Goal: Transaction & Acquisition: Purchase product/service

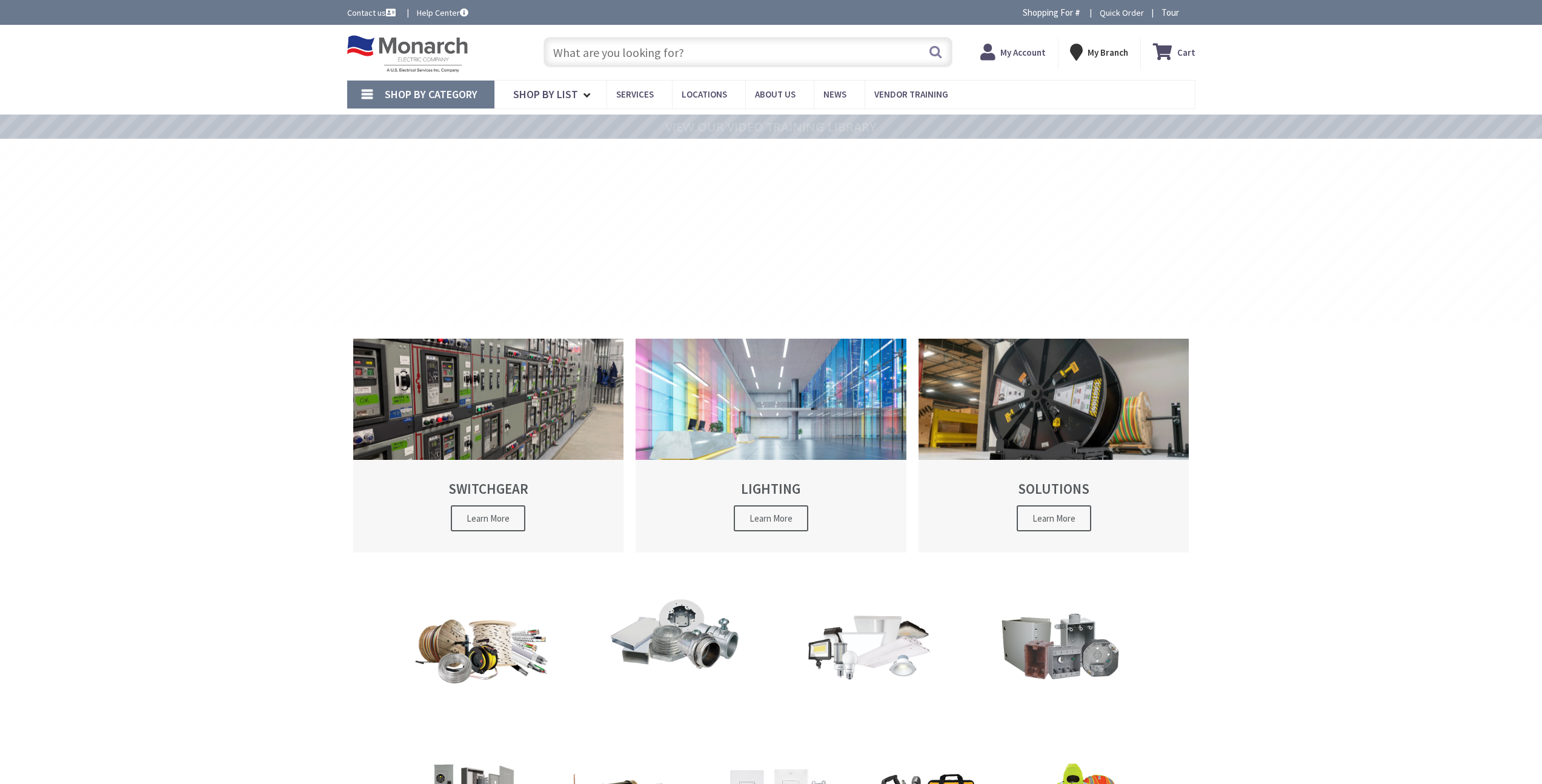
type input "&, [STREET_ADDRESS]"
click at [1016, 51] on strong "My Account" at bounding box center [1012, 47] width 46 height 11
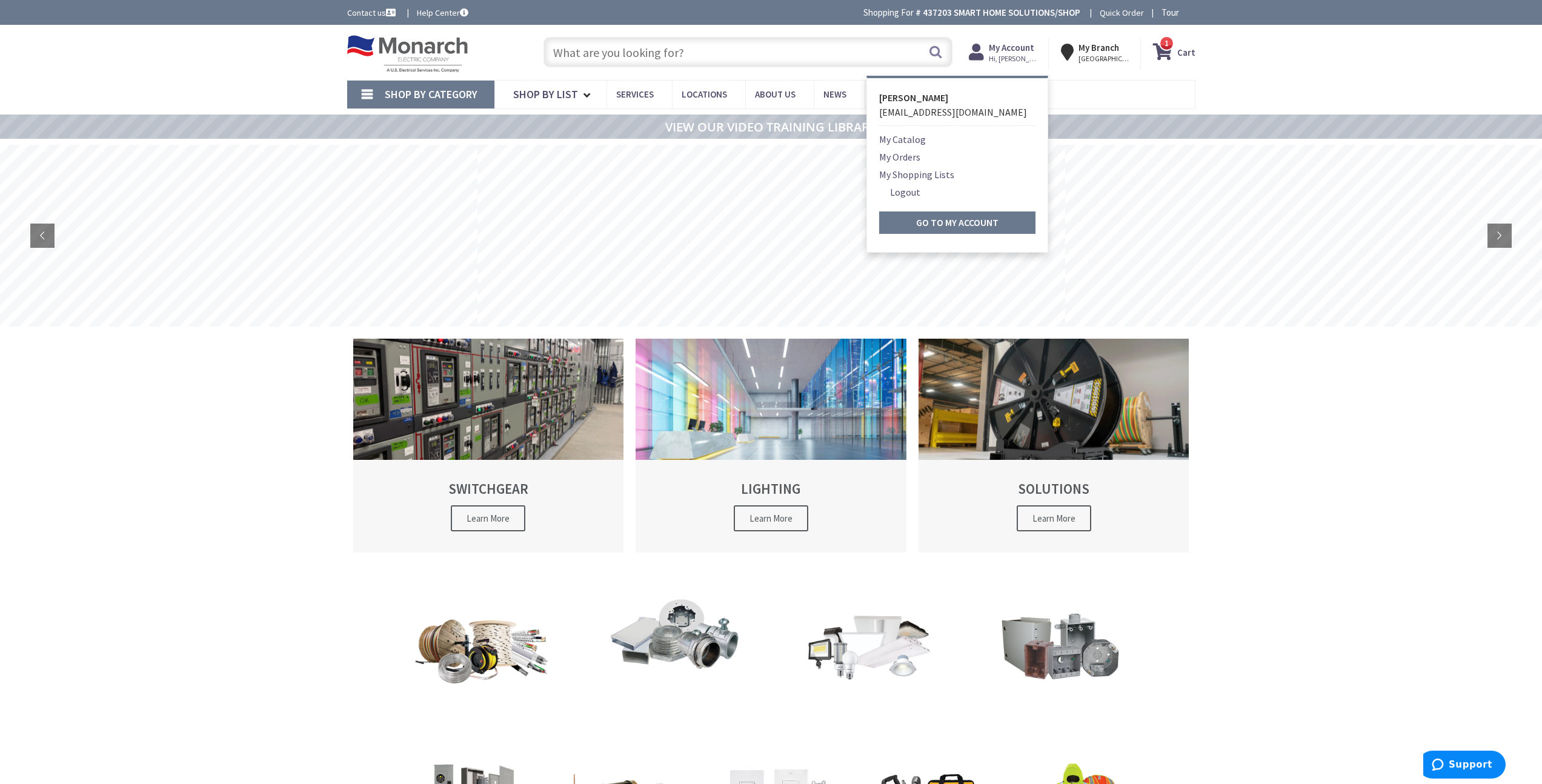
click at [917, 152] on link "My Orders" at bounding box center [899, 157] width 42 height 15
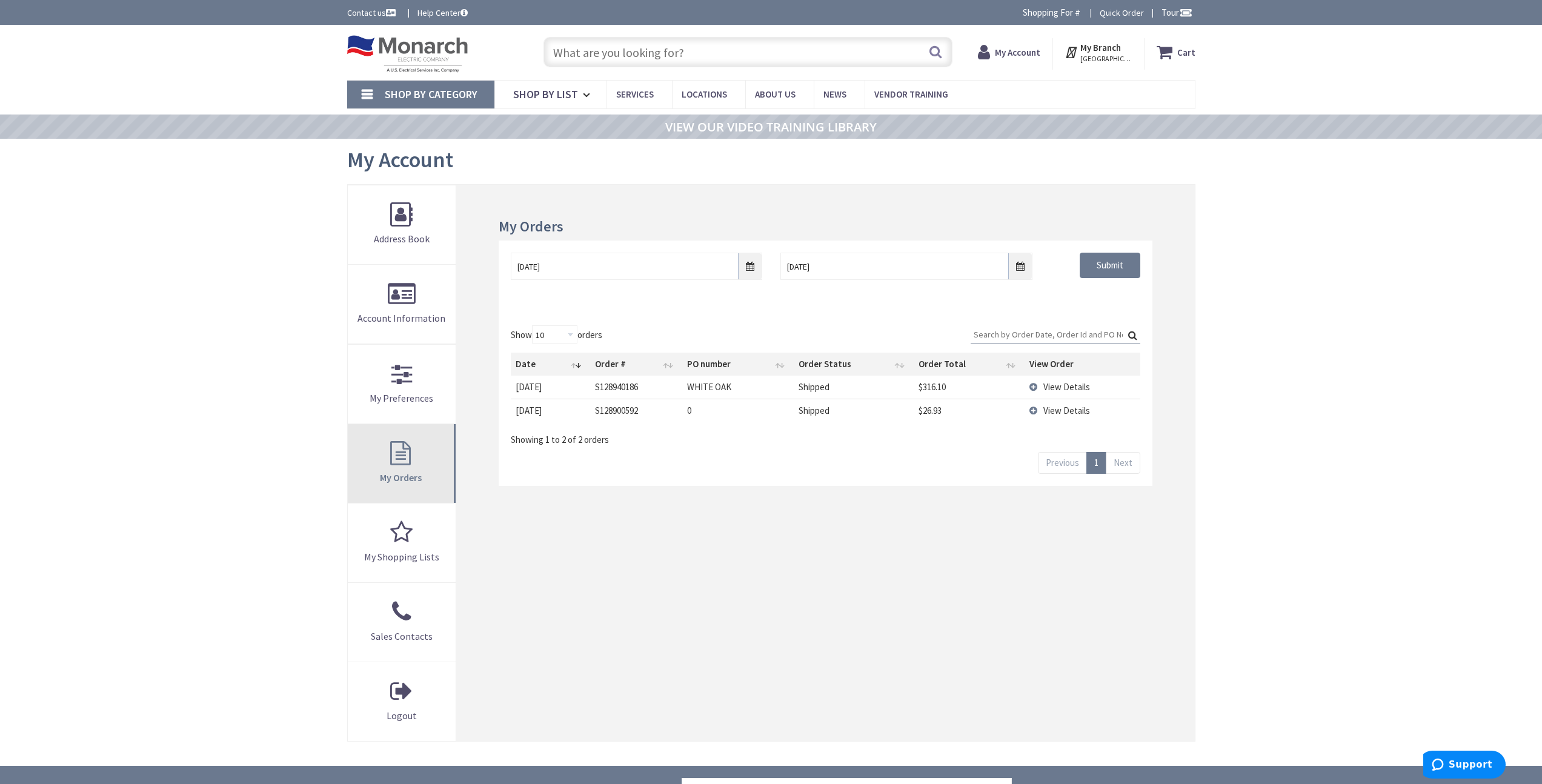
click at [426, 474] on link "My Orders" at bounding box center [402, 463] width 108 height 79
click at [1049, 383] on span "View Details" at bounding box center [1067, 386] width 46 height 11
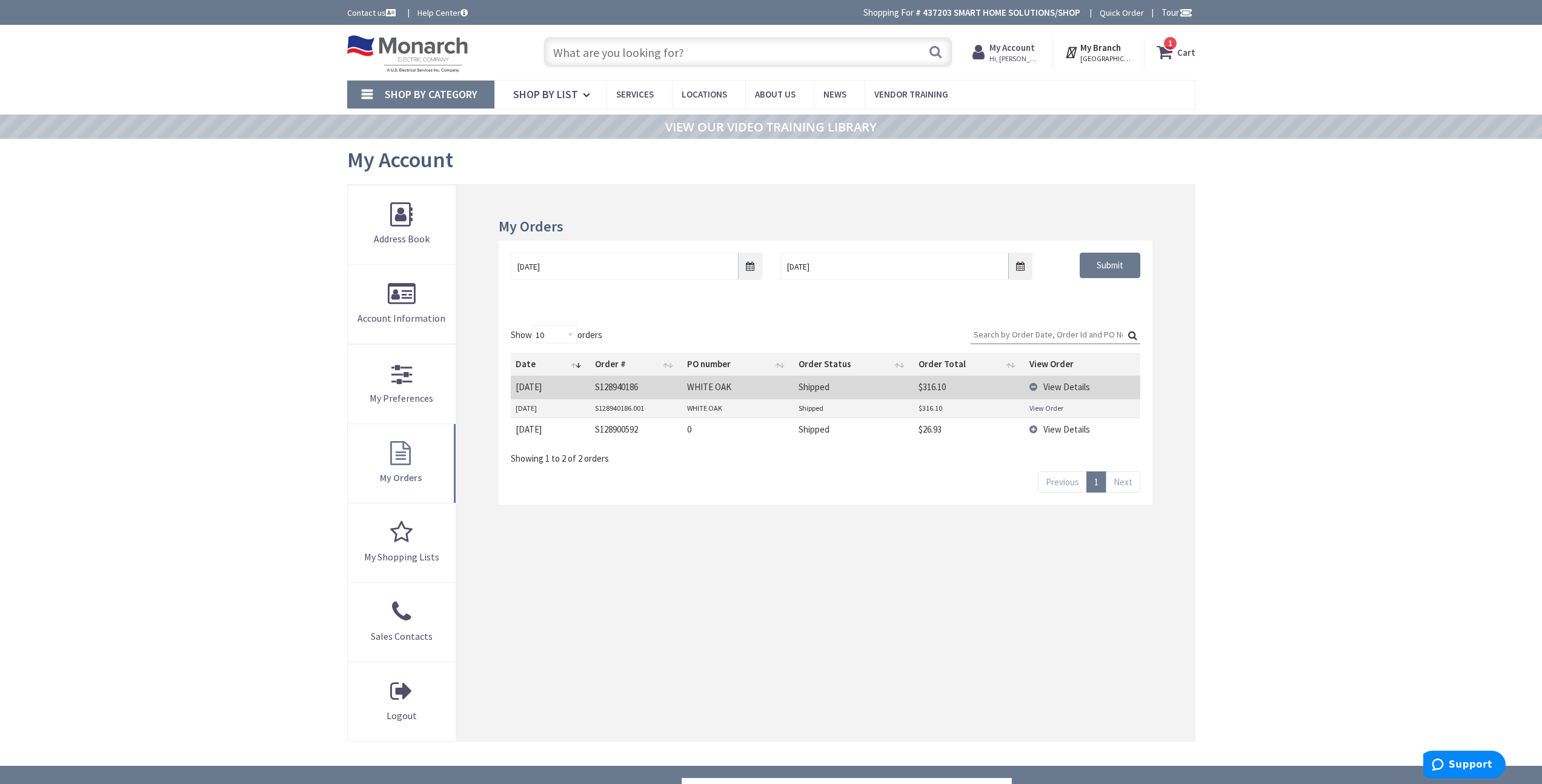
click at [674, 51] on input "text" at bounding box center [749, 51] width 409 height 30
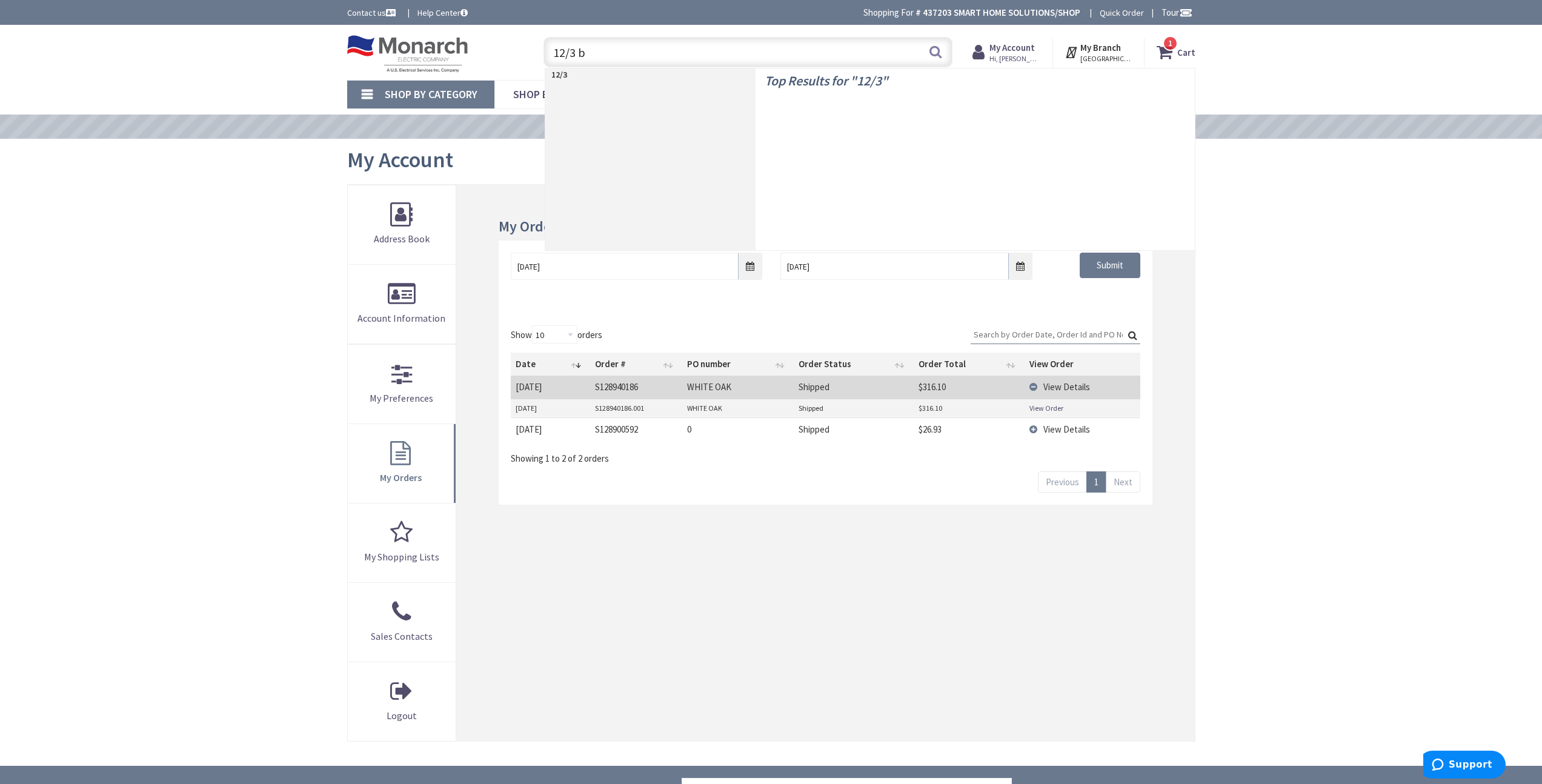
type input "12/3 bm"
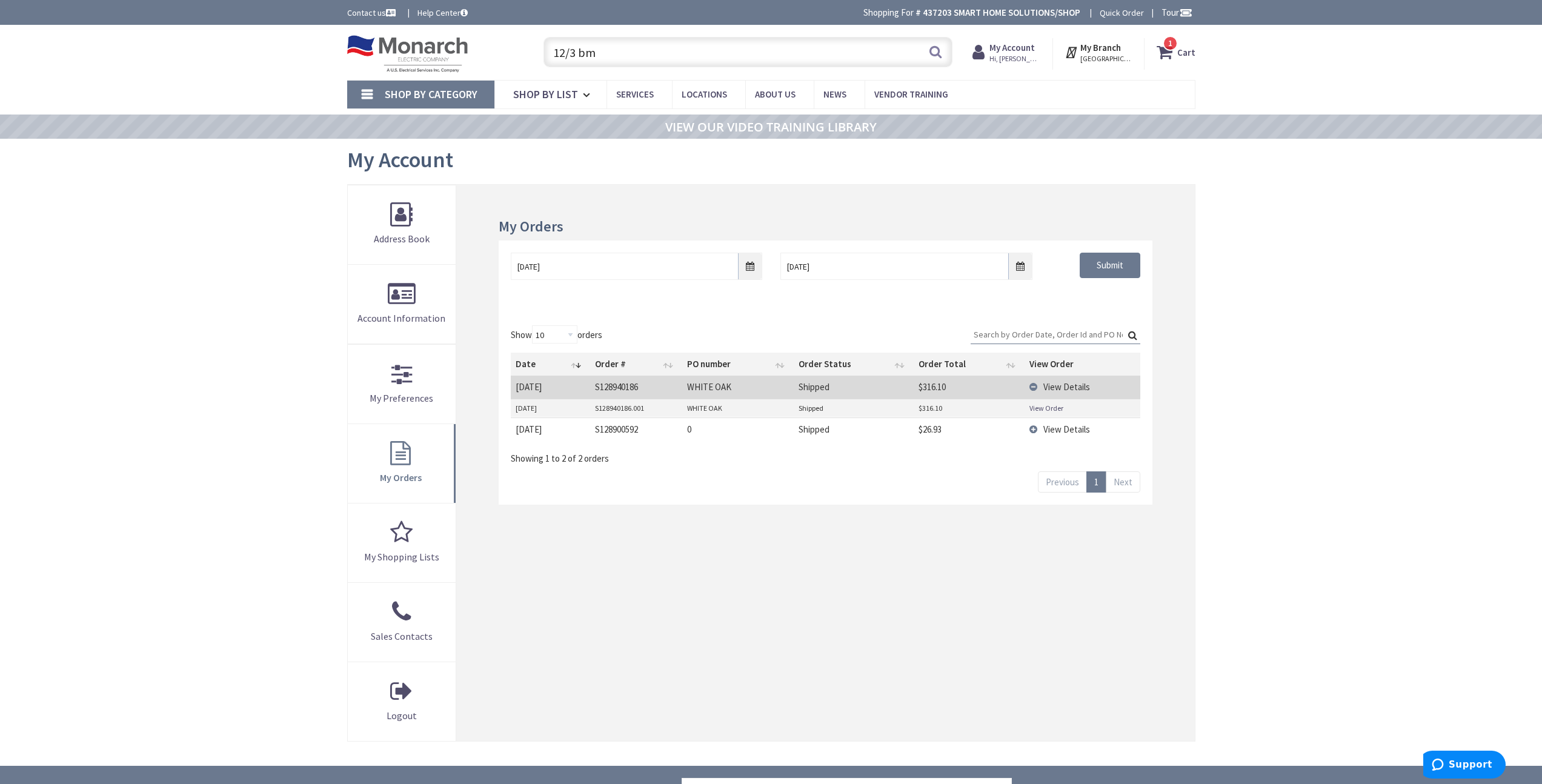
click at [638, 53] on input "12/3 bm" at bounding box center [749, 51] width 409 height 30
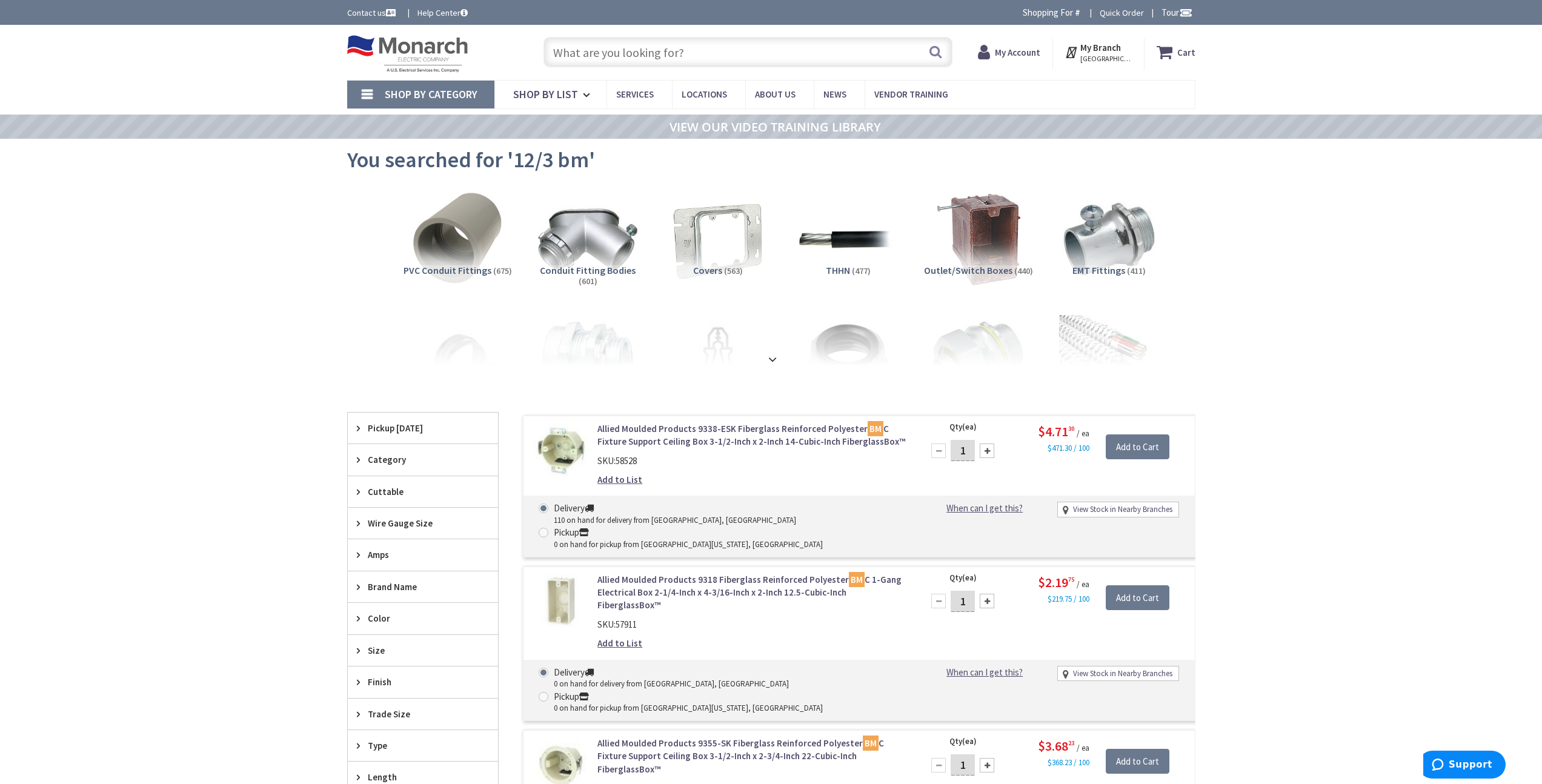
click at [638, 53] on input "text" at bounding box center [749, 51] width 409 height 30
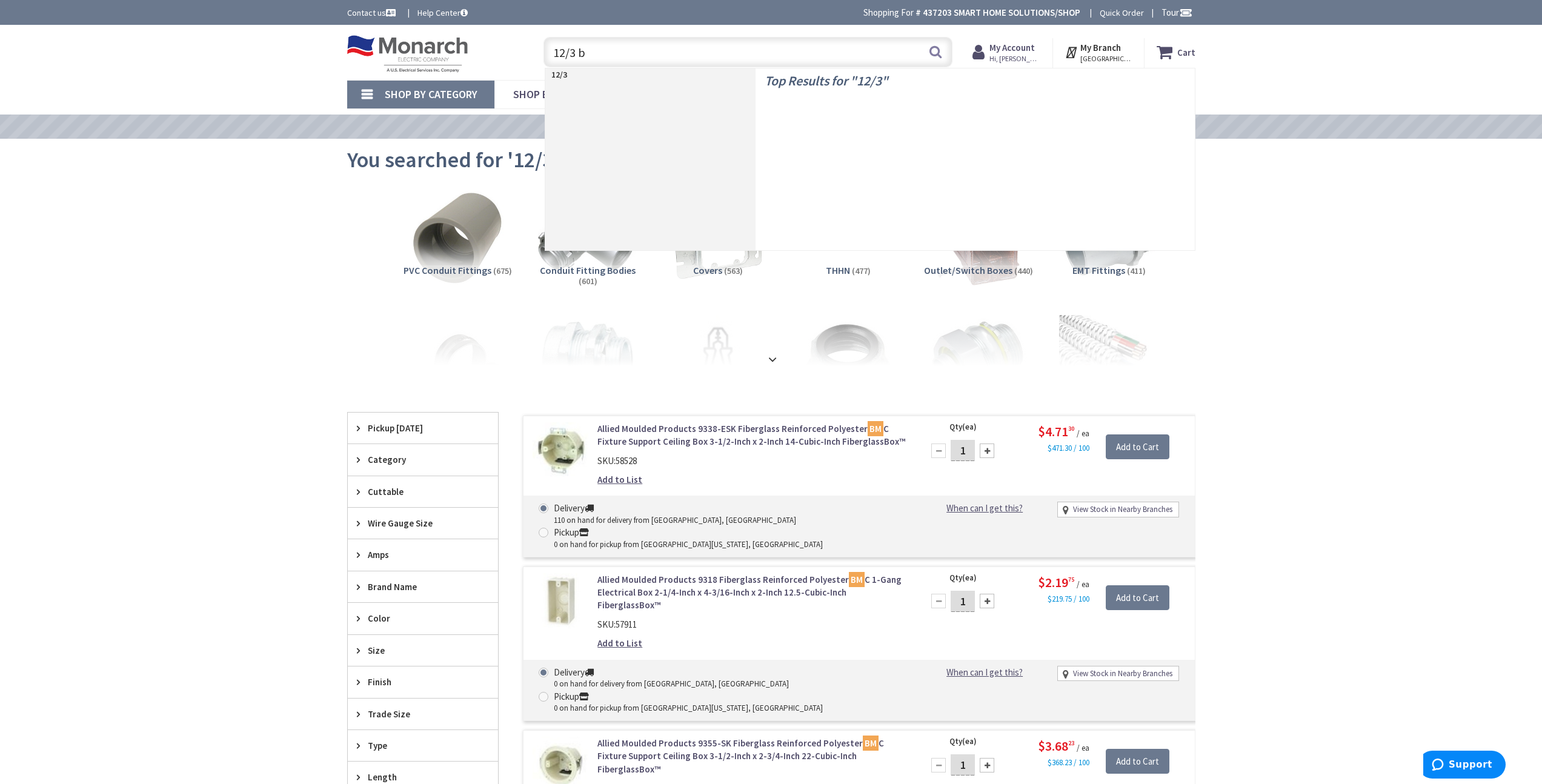
type input "12/3 bx"
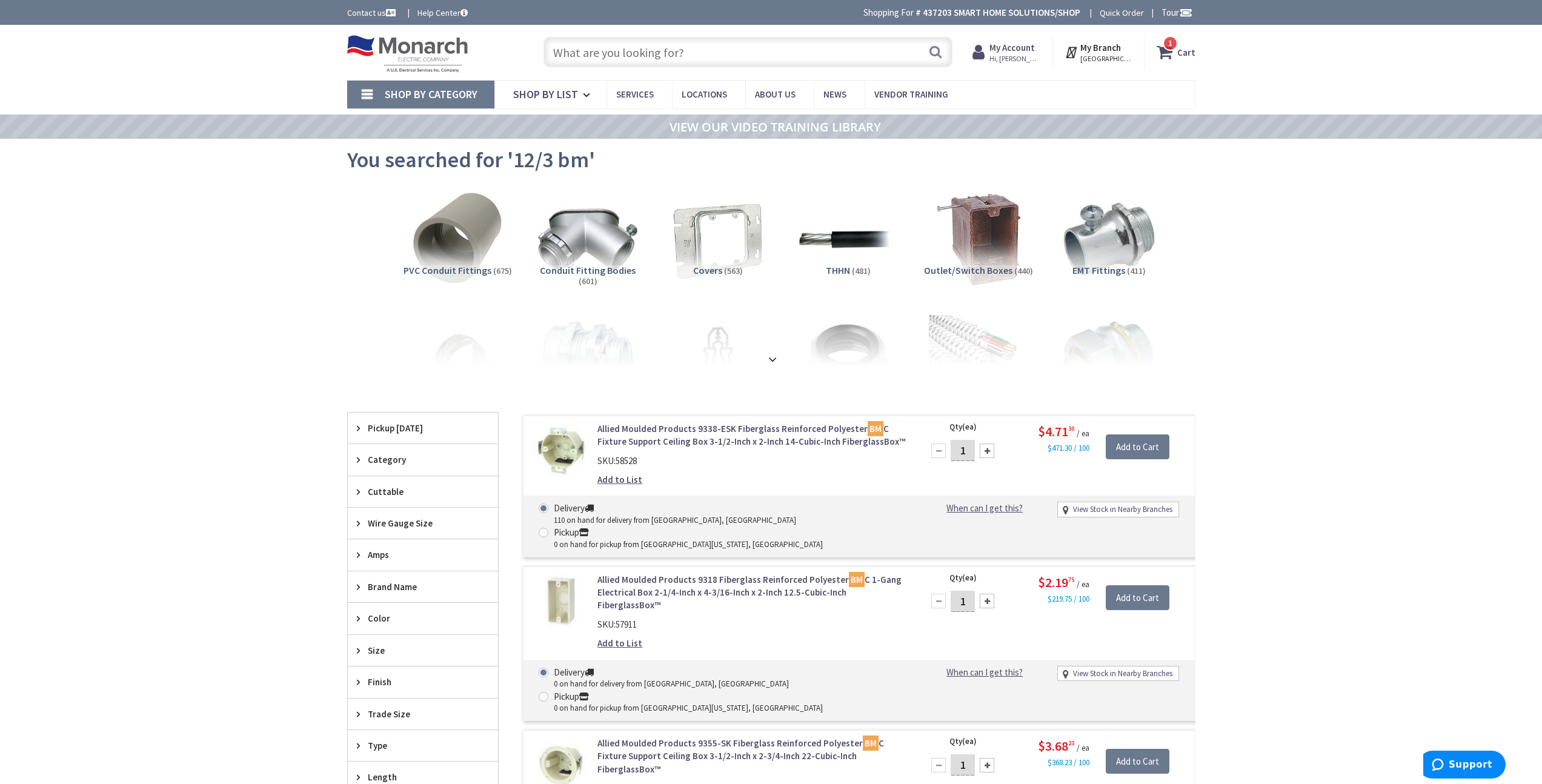
click at [650, 53] on input "text" at bounding box center [749, 51] width 409 height 30
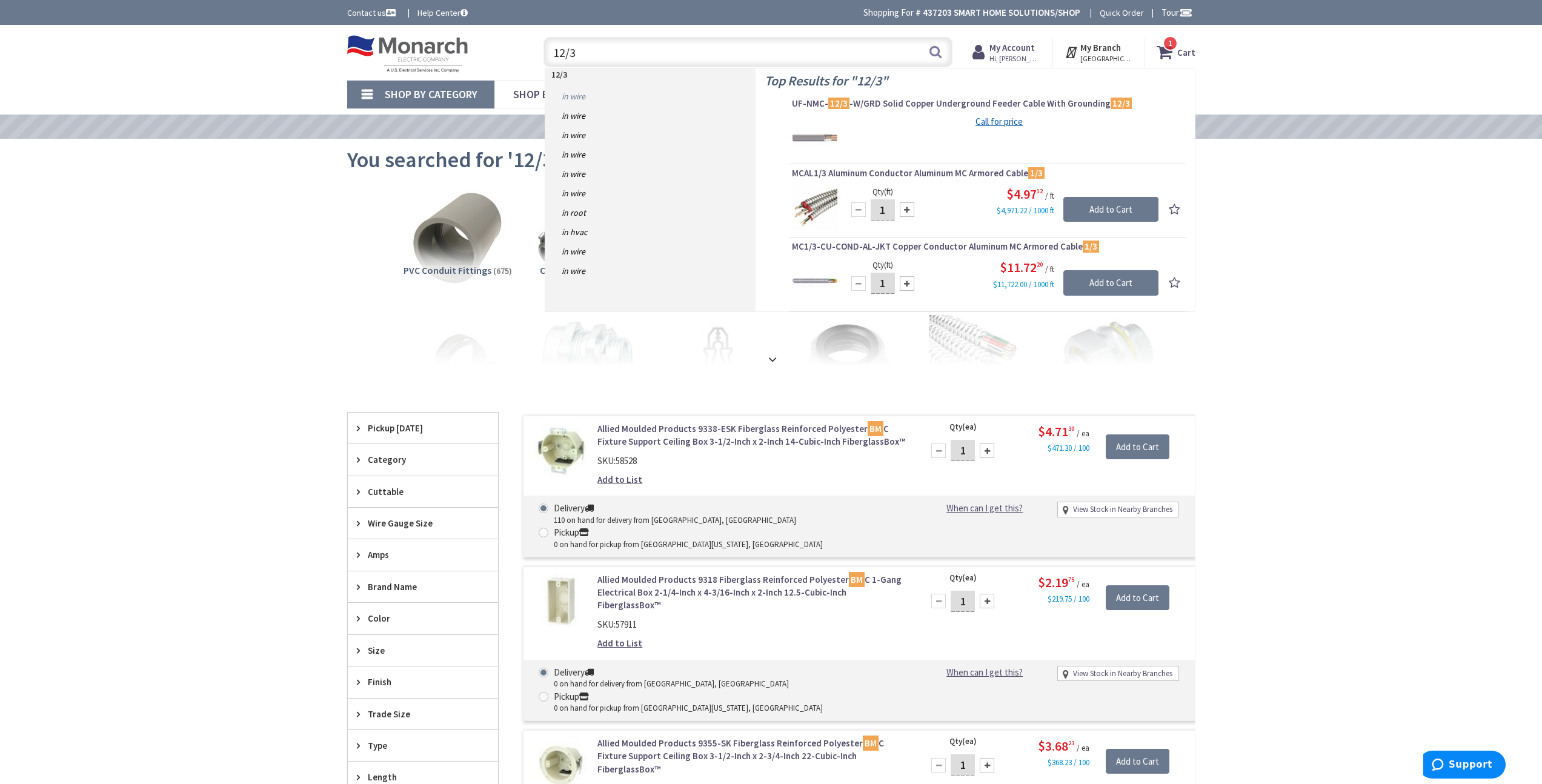
type input "12/3"
click at [624, 93] on link "in Wire" at bounding box center [651, 96] width 210 height 20
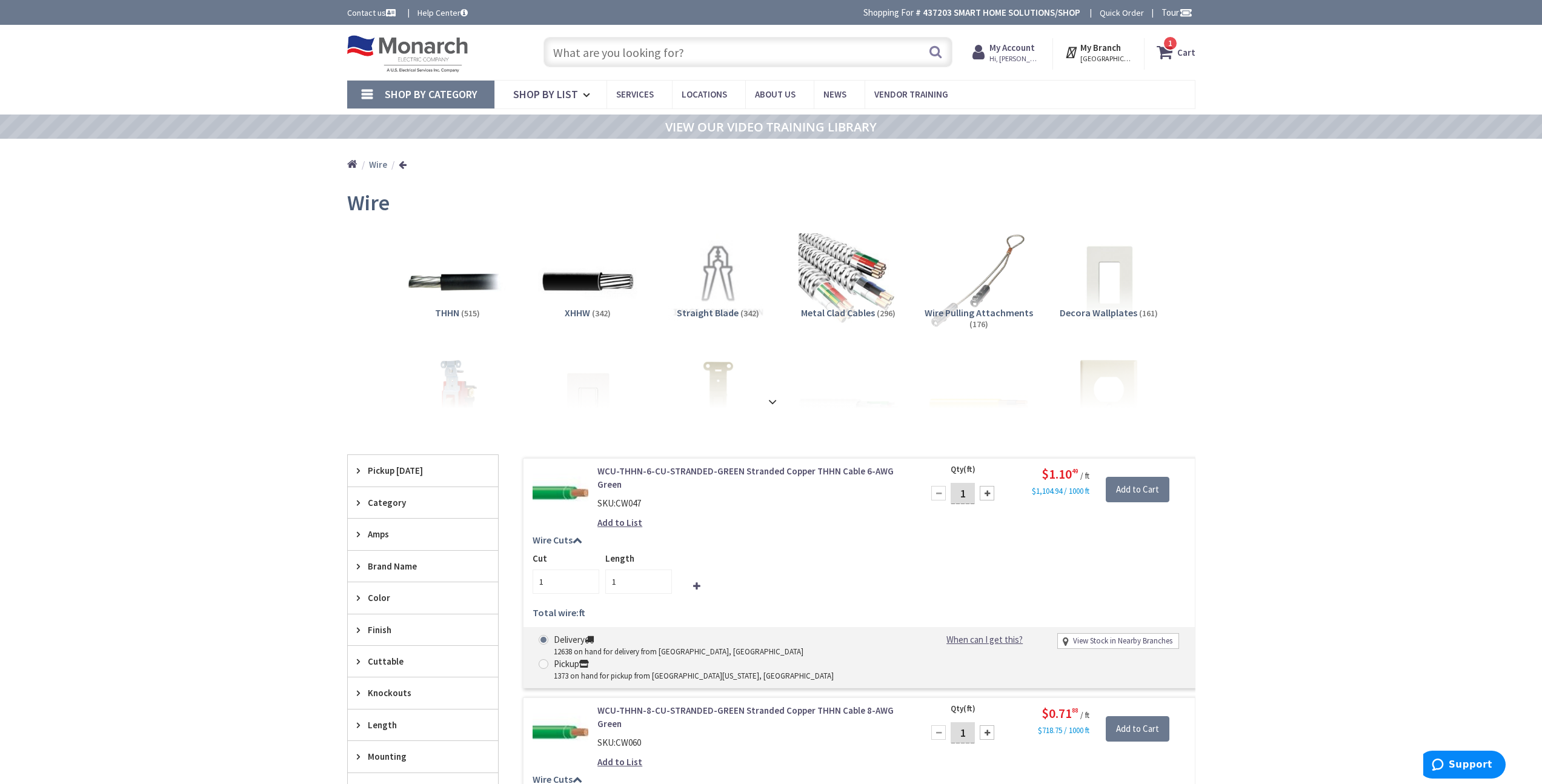
click at [672, 46] on input "text" at bounding box center [749, 51] width 409 height 30
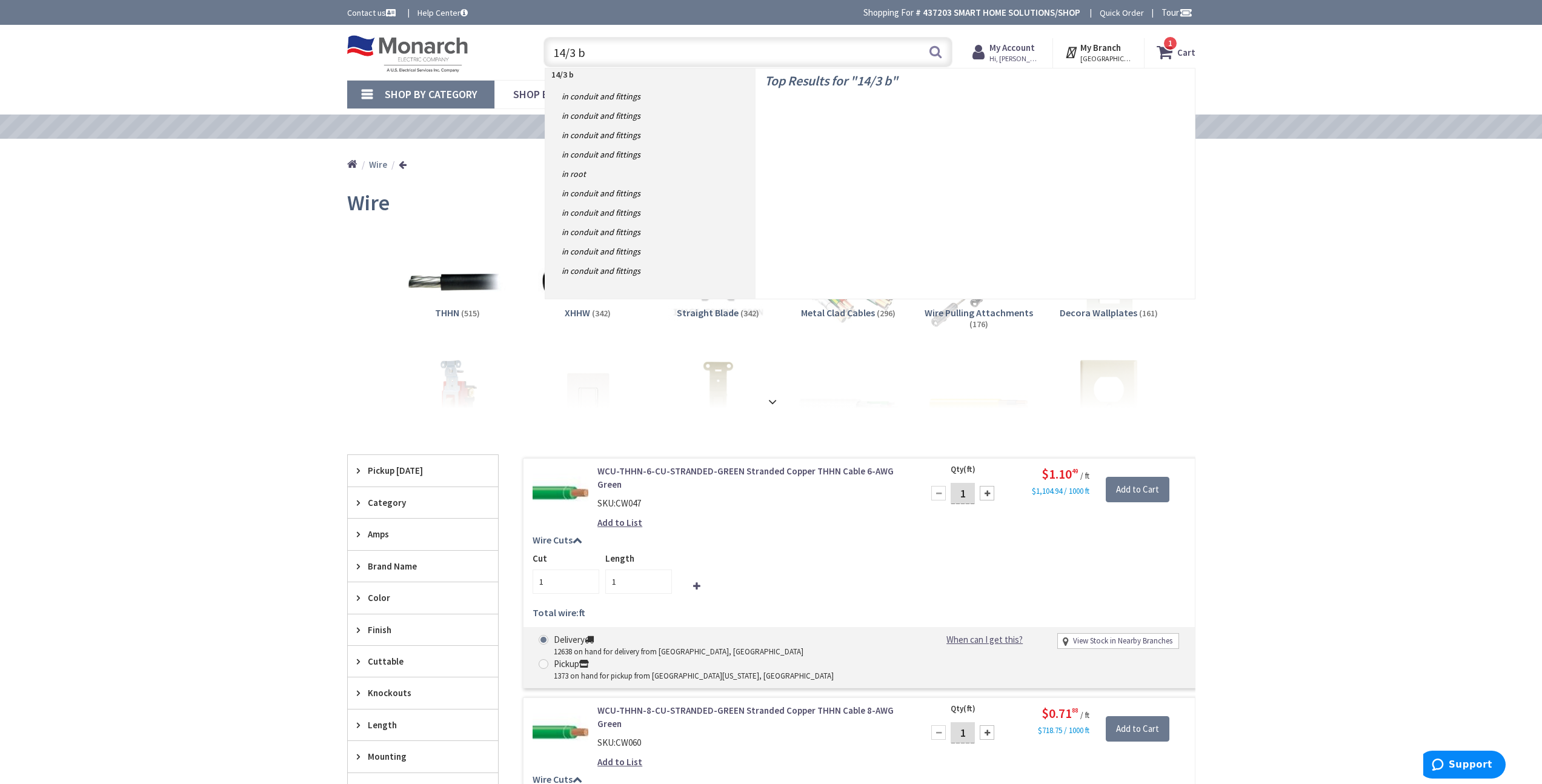
type input "14/3 bx"
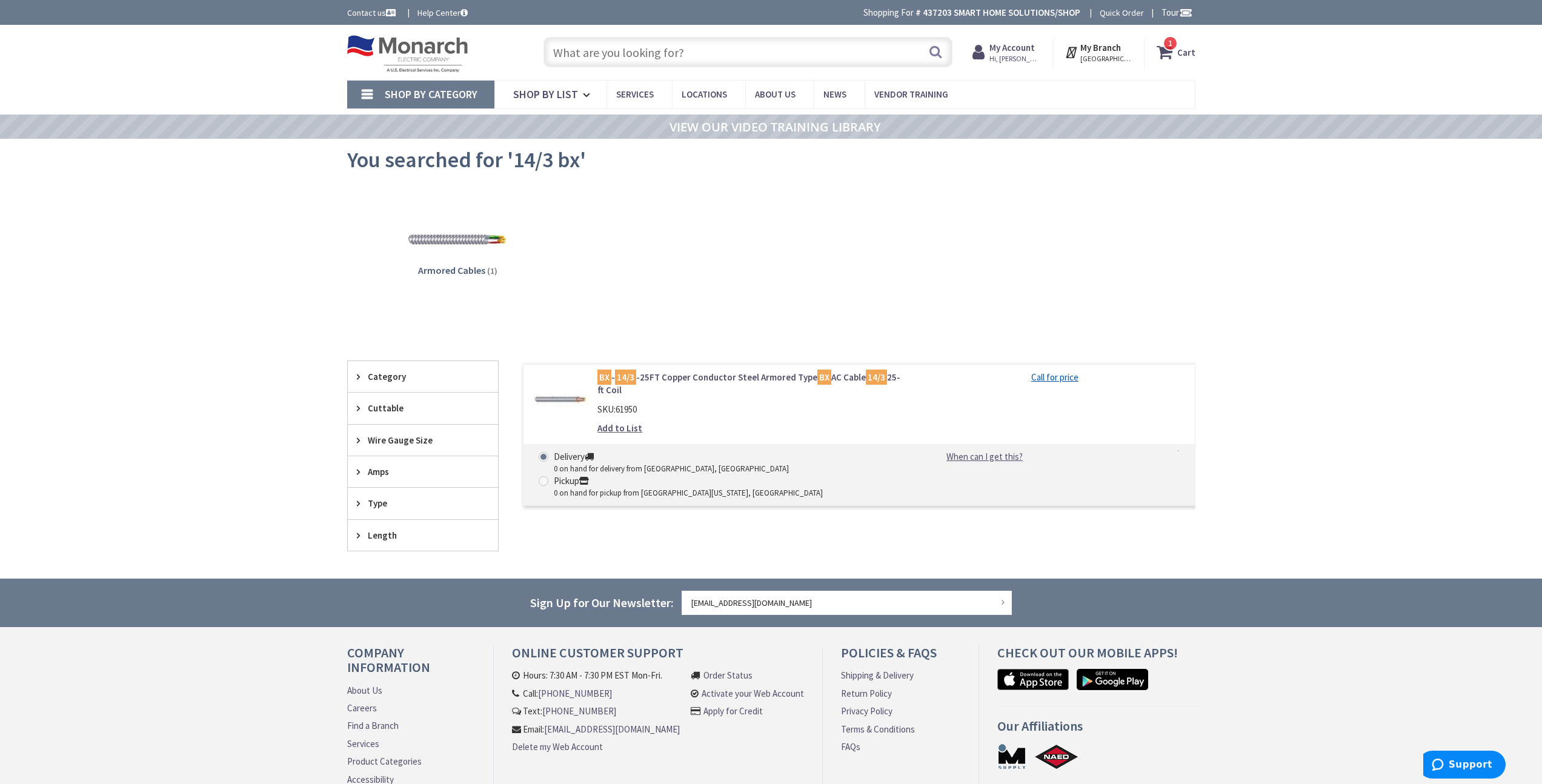
click at [734, 62] on input "text" at bounding box center [749, 51] width 409 height 30
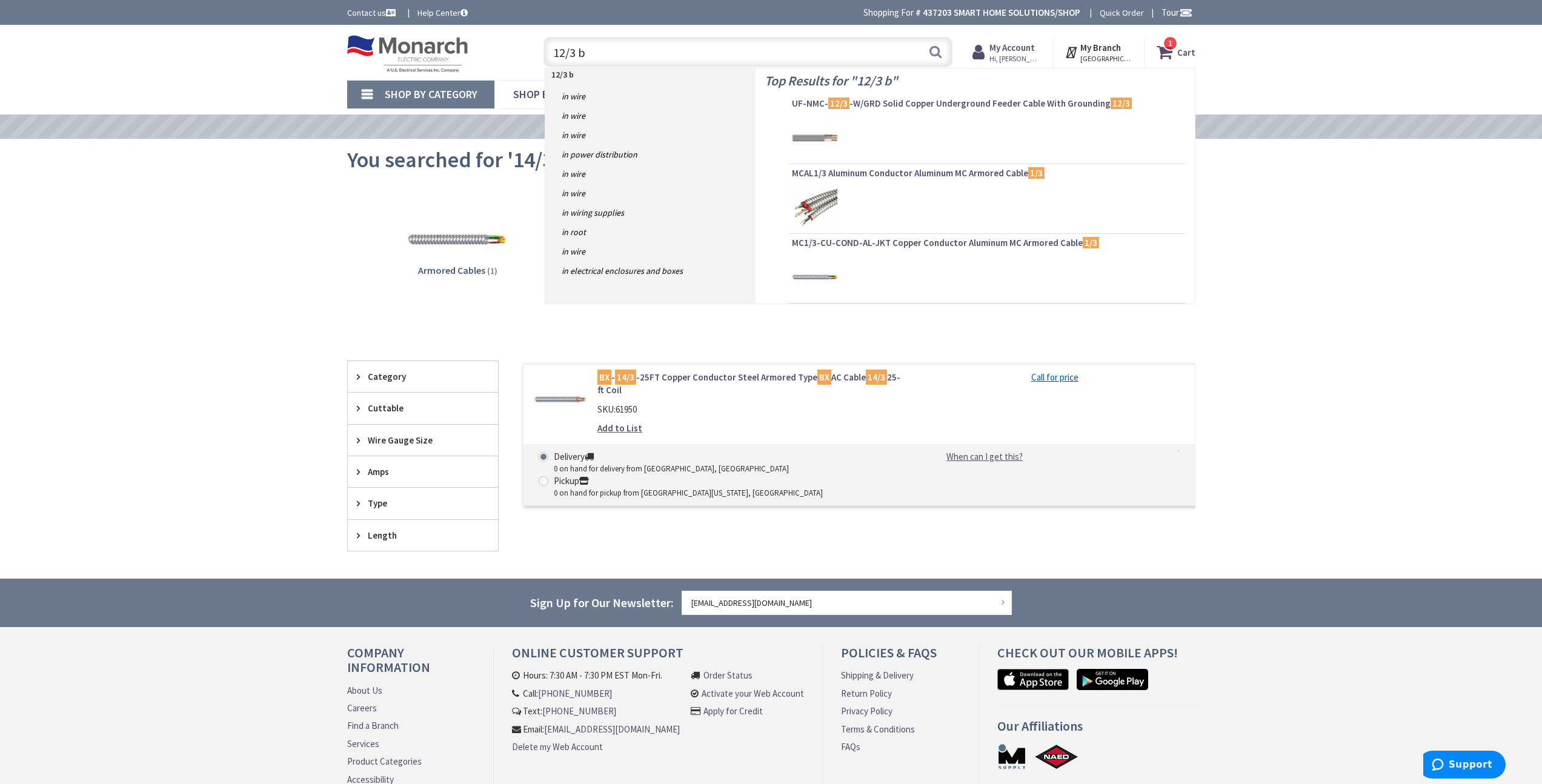
type input "12/3 bx"
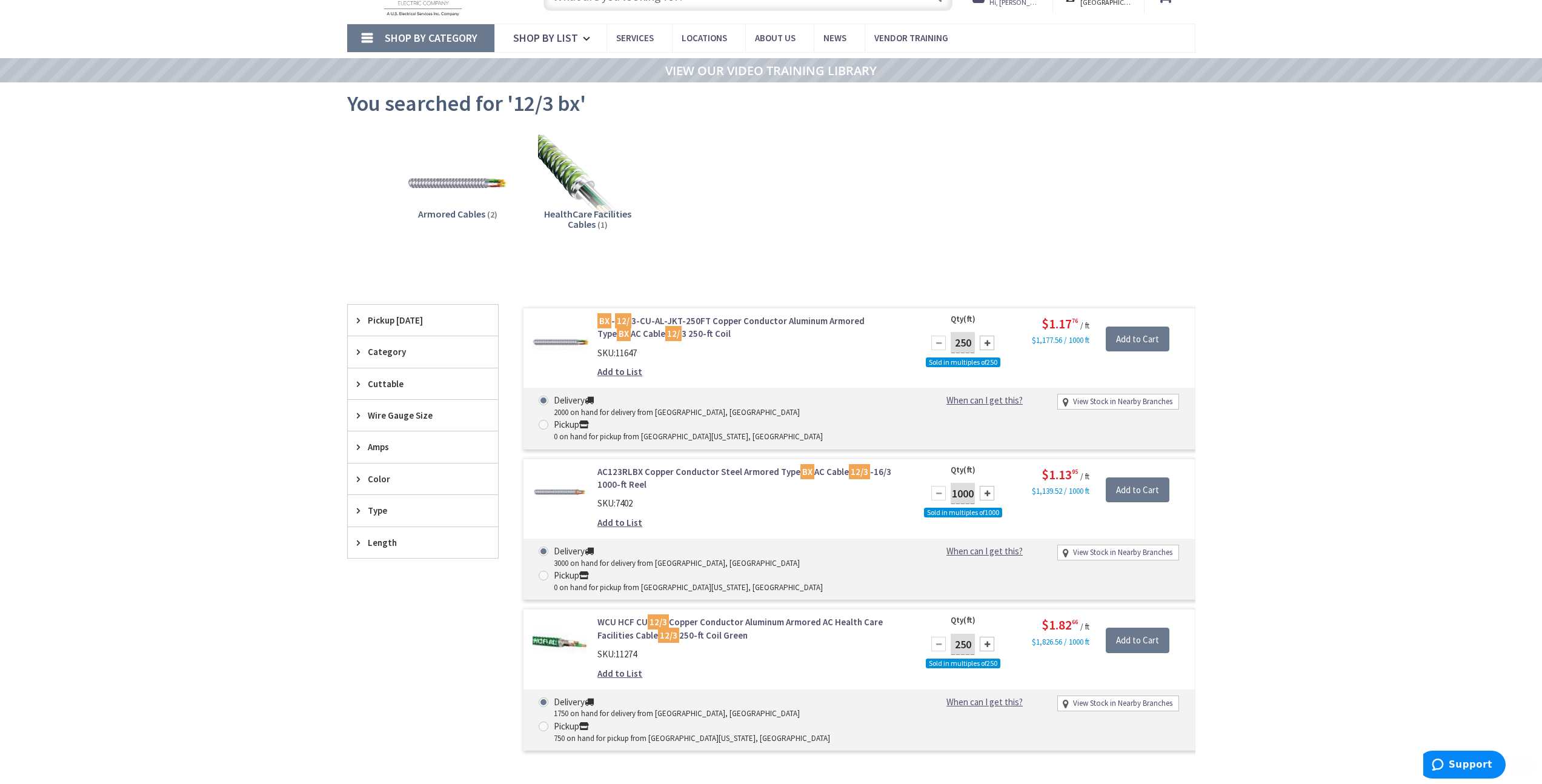
scroll to position [97, 0]
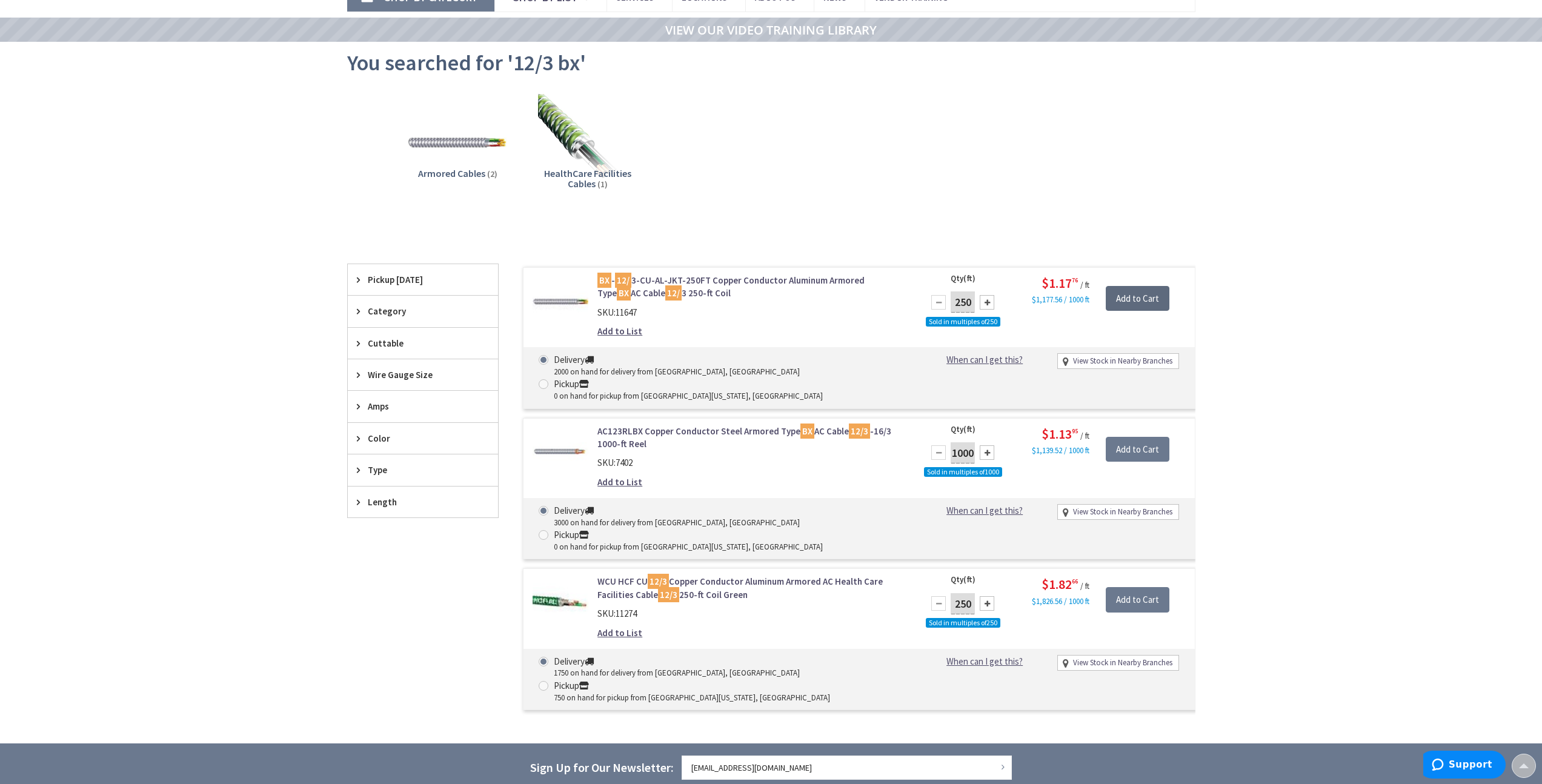
click at [1130, 298] on input "Add to Cart" at bounding box center [1138, 298] width 64 height 25
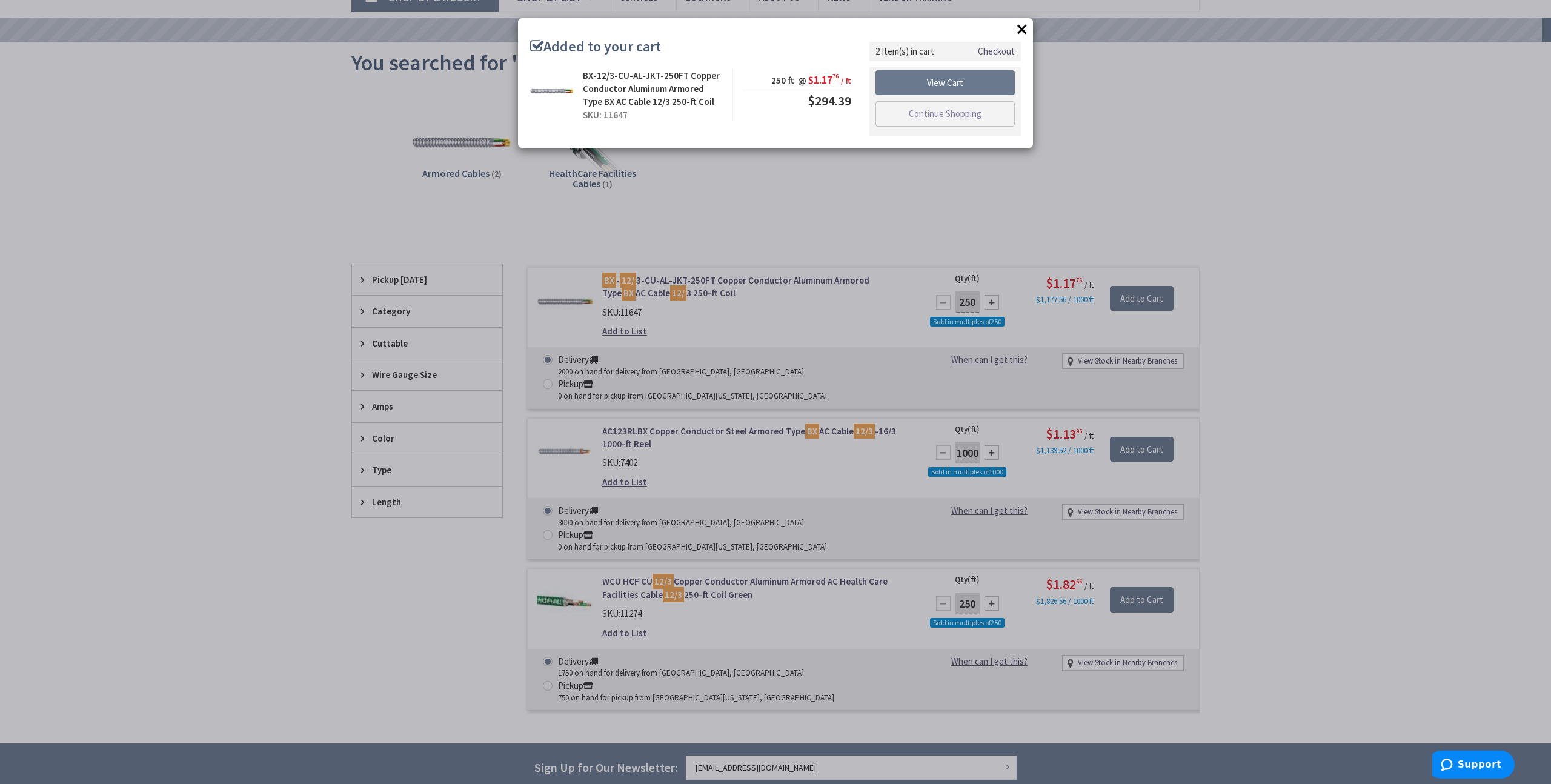
click at [1178, 125] on div "× Added to your cart BX-12/3-CU-AL-JKT-250FT Copper Conductor Aluminum Armored …" at bounding box center [776, 392] width 1551 height 784
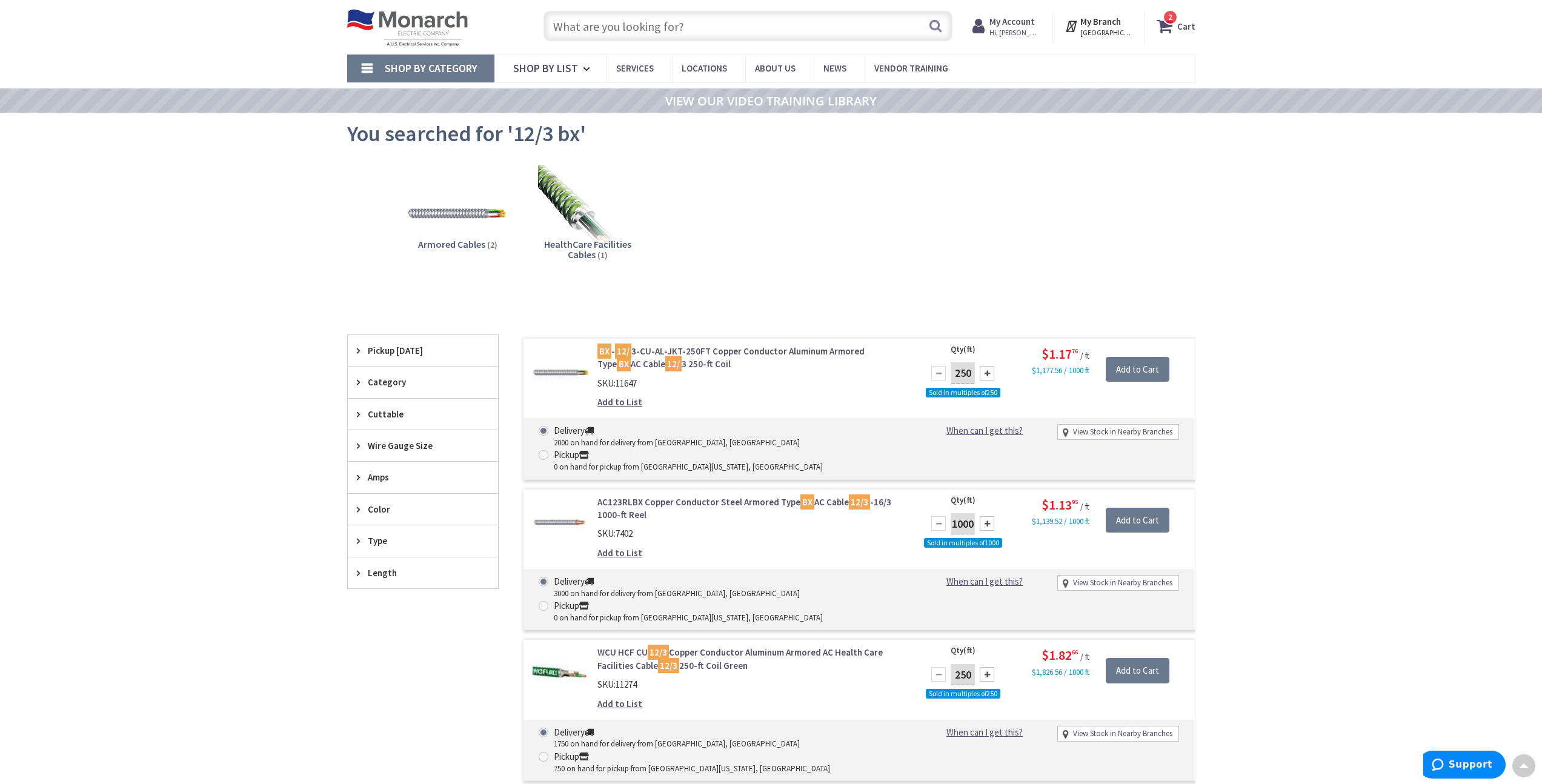
scroll to position [0, 0]
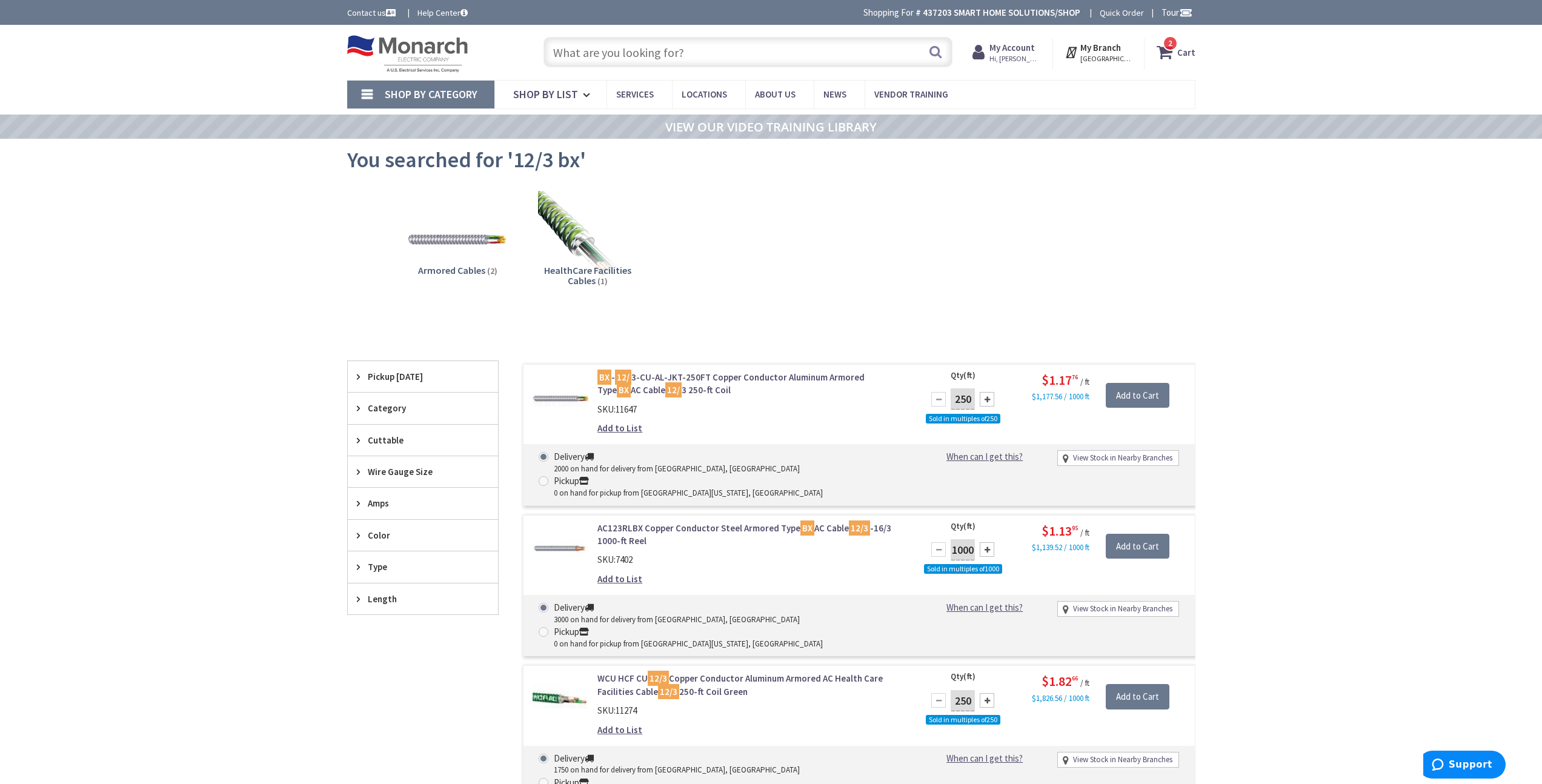
click at [1145, 44] on div "My Branch PORT WASHINGTON, NY My Branch: 95 SEAVIEW BLVD PORT WASHINGTON, NY Mo…" at bounding box center [1099, 54] width 91 height 32
click at [1177, 48] on icon at bounding box center [1167, 52] width 20 height 22
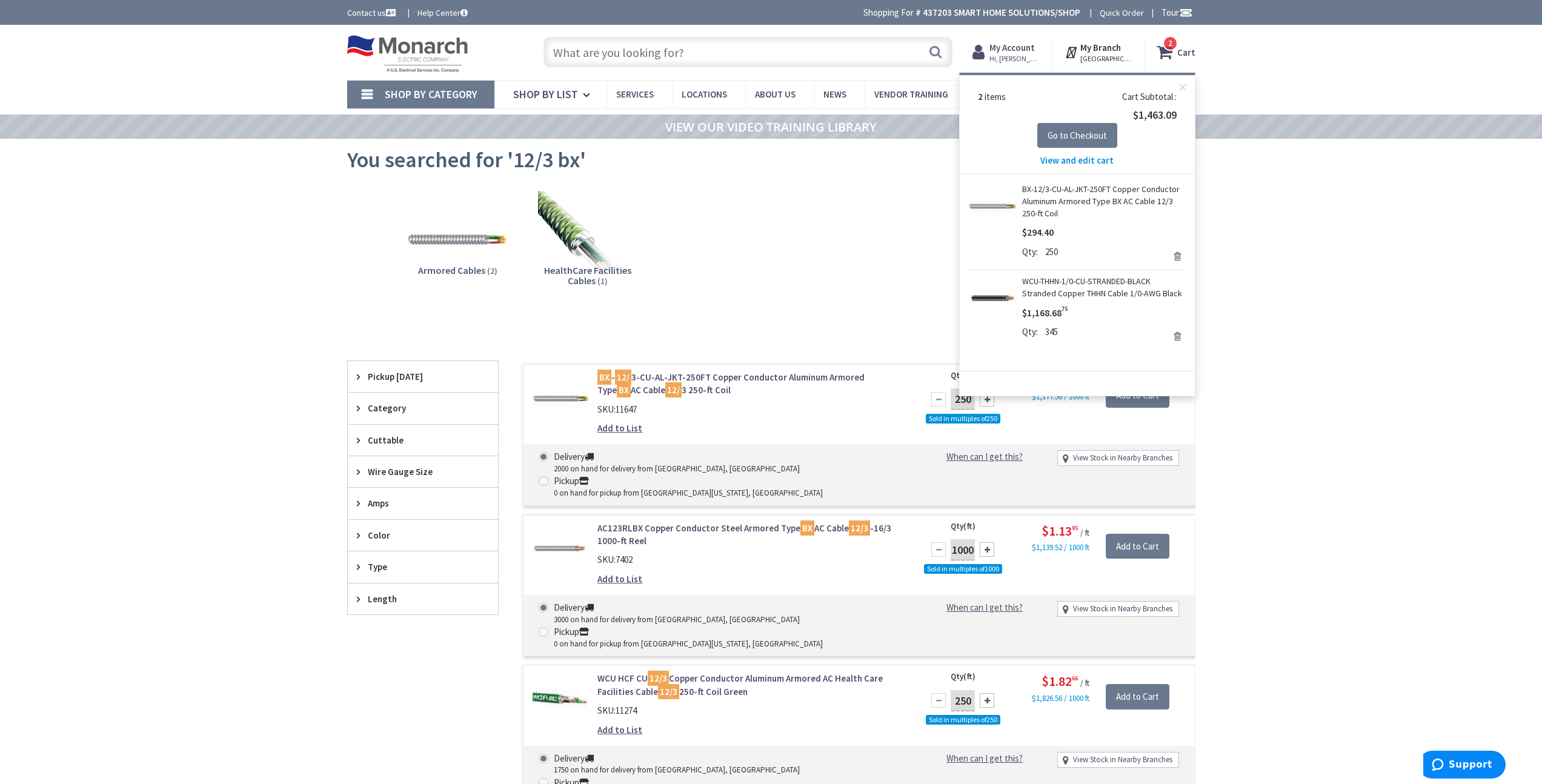
click at [1101, 189] on link "BX-12/3-CU-AL-JKT-250FT Copper Conductor Aluminum Armored Type BX AC Cable 12/3…" at bounding box center [1104, 200] width 164 height 37
